Goal: Download file/media

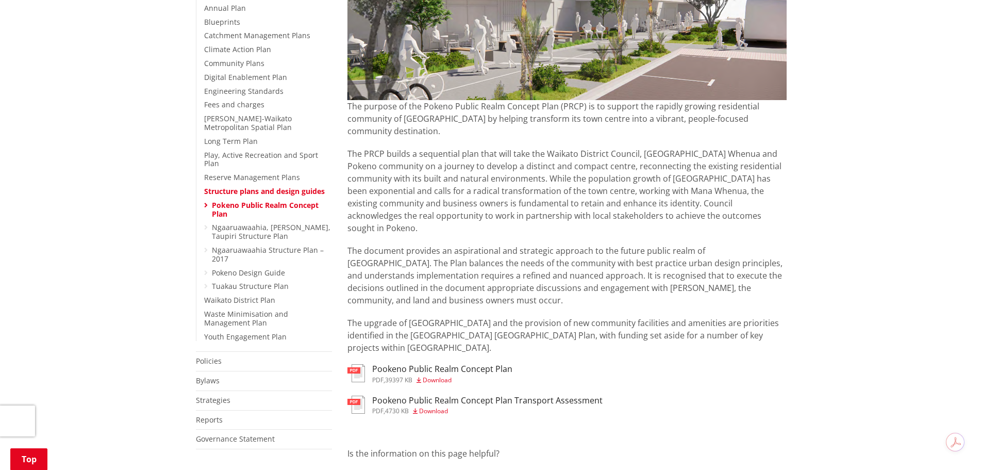
scroll to position [258, 0]
click at [425, 375] on span "Download" at bounding box center [437, 379] width 29 height 9
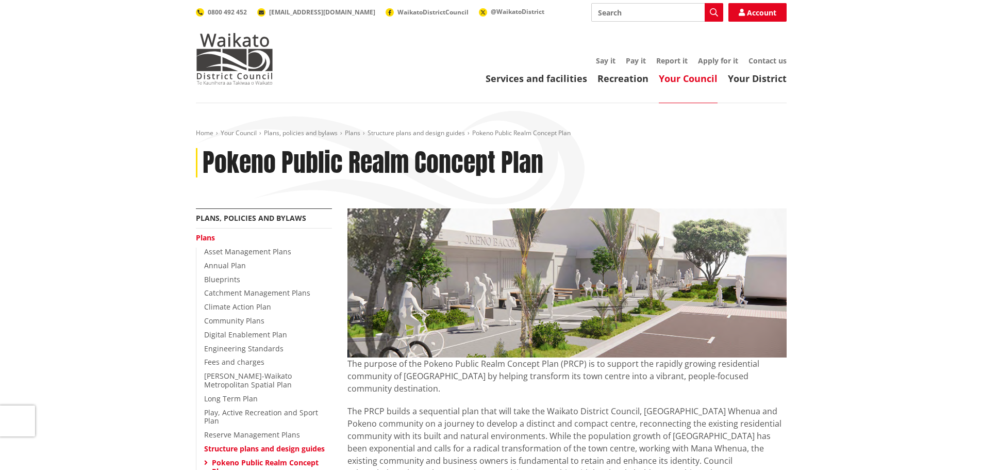
scroll to position [258, 0]
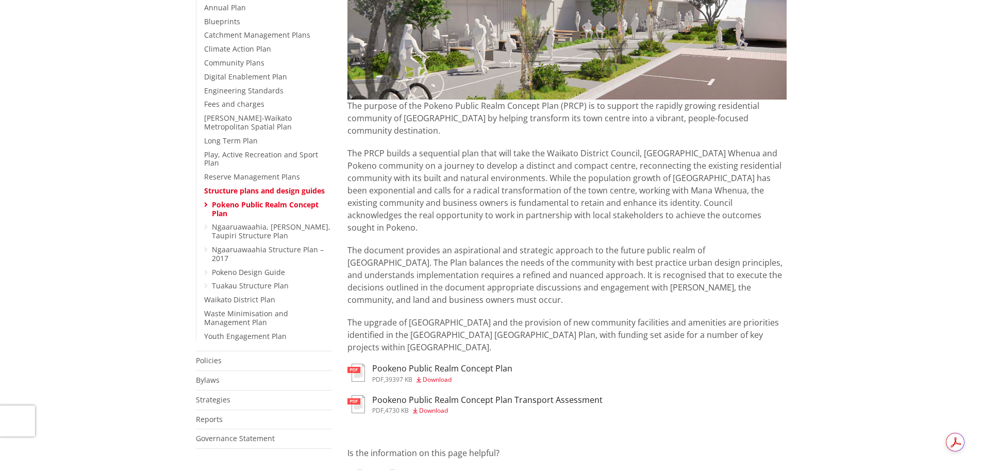
click at [432, 406] on span "Download" at bounding box center [433, 410] width 29 height 9
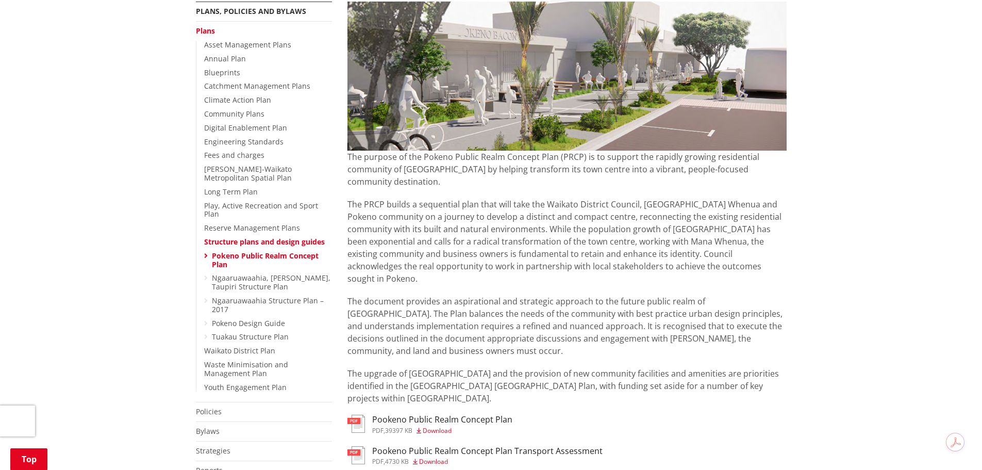
scroll to position [206, 0]
click at [224, 319] on link "Pokeno Design Guide" at bounding box center [248, 324] width 73 height 10
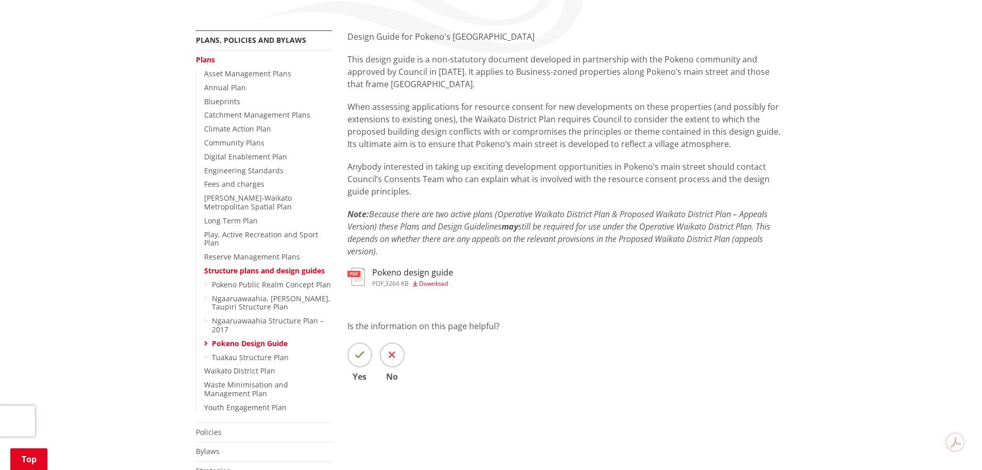
scroll to position [155, 0]
